Goal: Information Seeking & Learning: Understand process/instructions

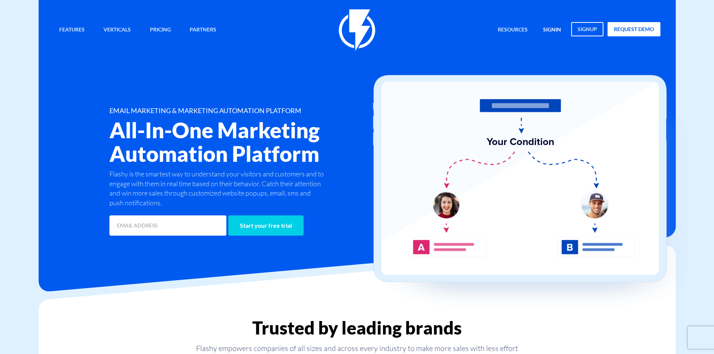
drag, startPoint x: 553, startPoint y: 28, endPoint x: 548, endPoint y: 34, distance: 7.7
click at [553, 28] on link "signin" at bounding box center [552, 30] width 29 height 16
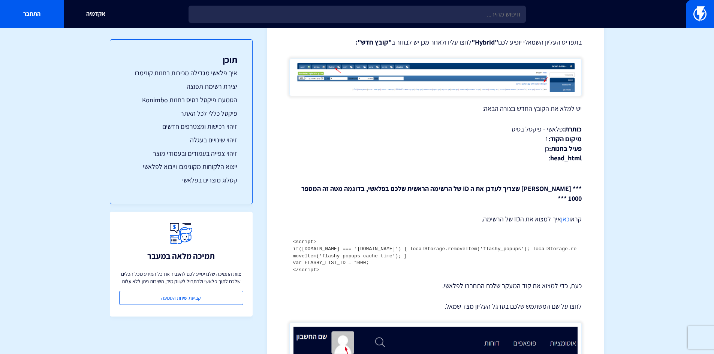
drag, startPoint x: 337, startPoint y: 262, endPoint x: 291, endPoint y: 232, distance: 55.3
click at [291, 235] on pre "<script> if(location.host === 'secure.konimbo.co.il') { localStorage.removeItem…" at bounding box center [435, 256] width 292 height 42
copy code "<script> if(location.host === 'secure.konimbo.co.il') { localStorage.removeItem…"
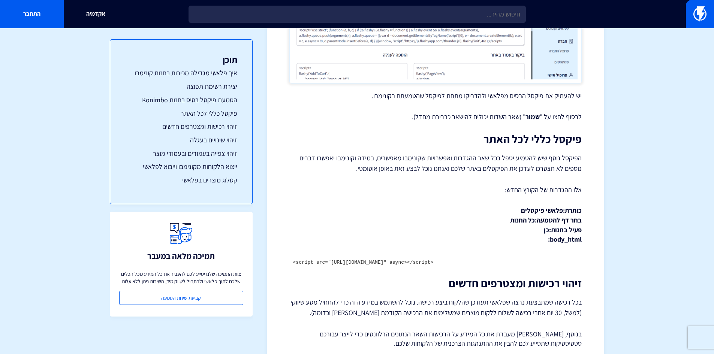
scroll to position [1200, 0]
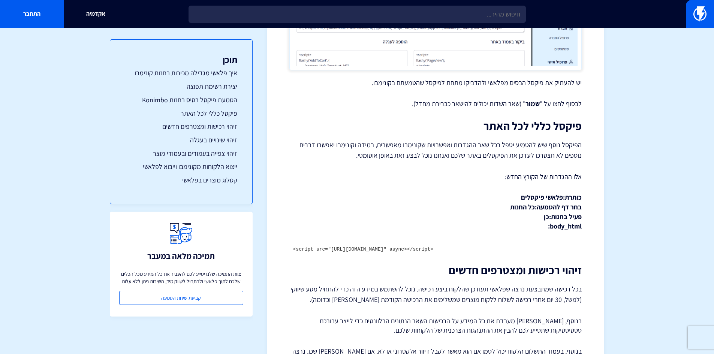
drag, startPoint x: 561, startPoint y: 190, endPoint x: 520, endPoint y: 187, distance: 40.6
click at [520, 193] on strong "כותרת: פלאשי פיקסלים בחר דף להטמעה: כל החנות פעיל בחנות: כן body_html:" at bounding box center [546, 211] width 72 height 37
copy strong "פלאשי פיקסלים"
click at [433, 247] on code "<script src="https://js.flashyapp.com/konimbo.js" async></script>" at bounding box center [363, 250] width 140 height 6
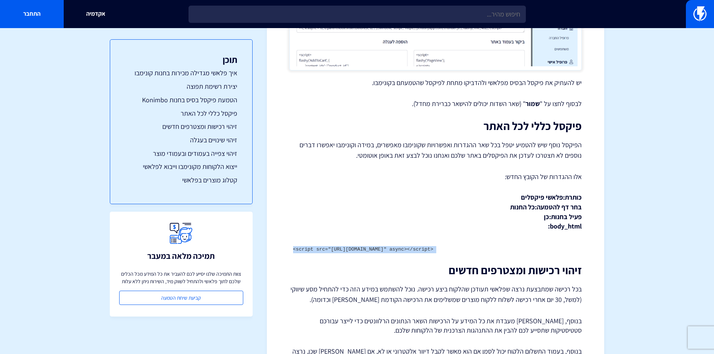
click at [433, 247] on code "<script src="https://js.flashyapp.com/konimbo.js" async></script>" at bounding box center [363, 250] width 140 height 6
copy div "<script src="https://js.flashyapp.com/konimbo.js" async></script>"
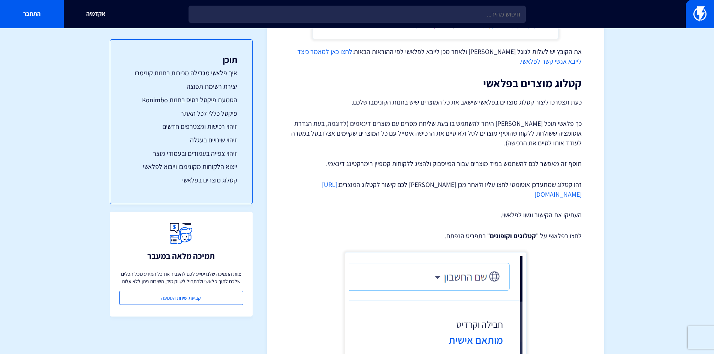
scroll to position [2250, 0]
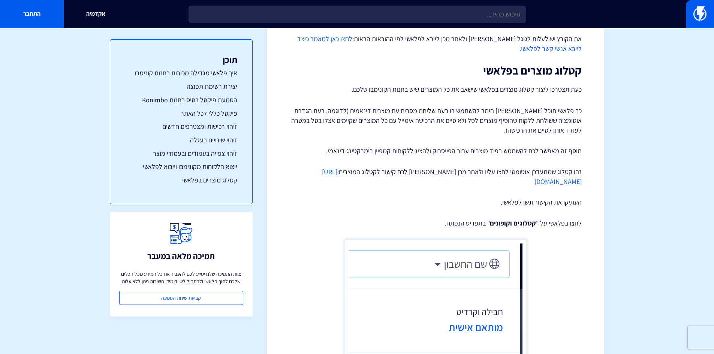
click at [525, 168] on link "https://konimbo-plugins.co.il/items/6564113_admin_version_1707119925" at bounding box center [452, 177] width 260 height 18
